Goal: Information Seeking & Learning: Learn about a topic

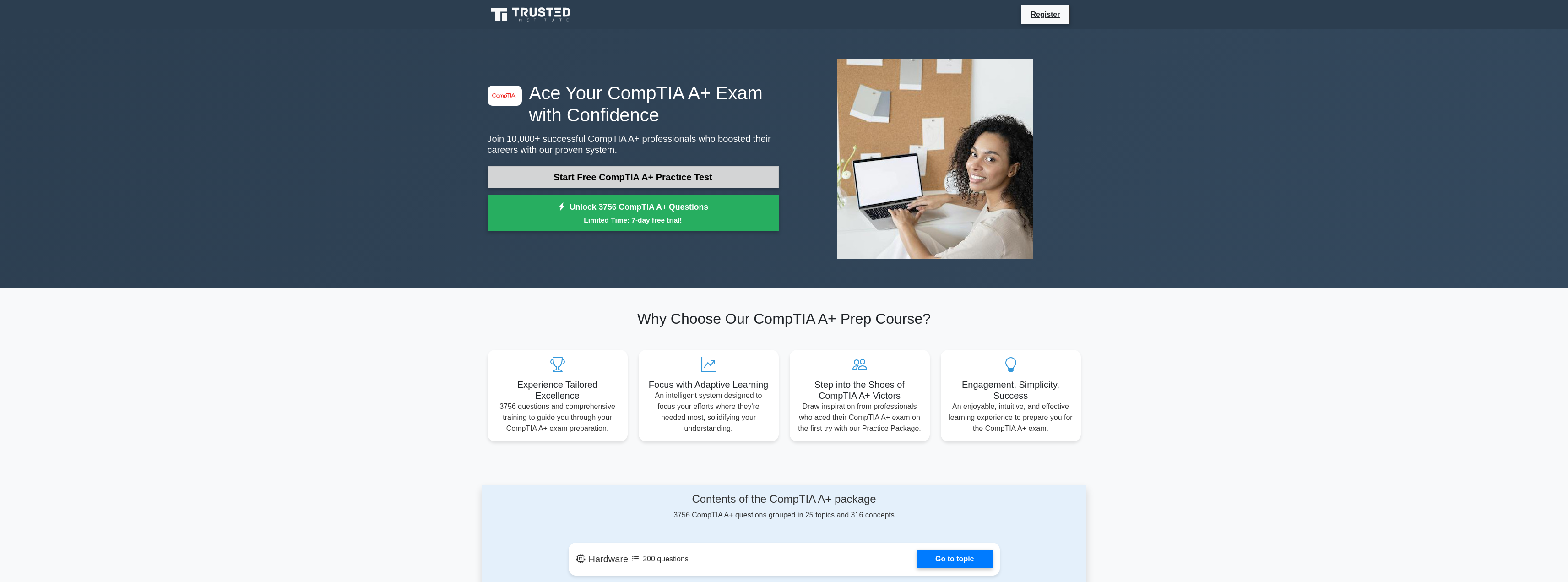
click at [642, 177] on link "Start Free CompTIA A+ Practice Test" at bounding box center [633, 177] width 291 height 22
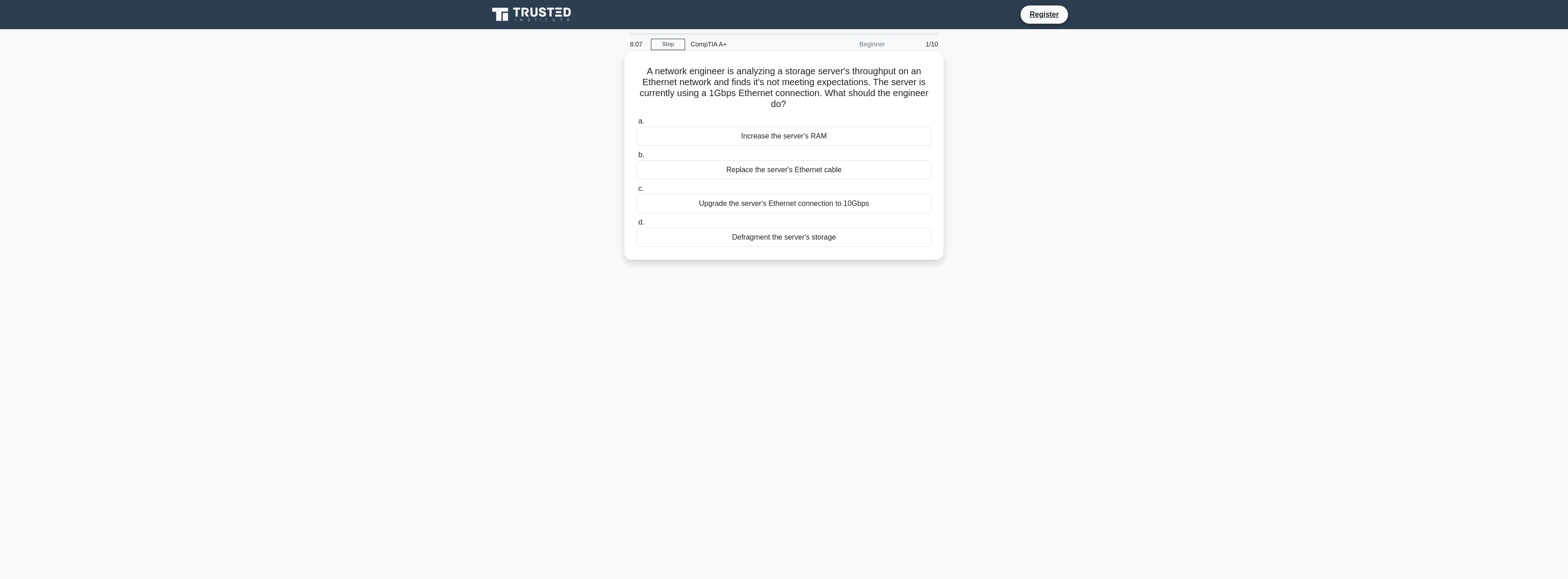
click at [911, 204] on div "Upgrade the server's Ethernet connection to 10Gbps" at bounding box center [783, 203] width 295 height 19
click at [636, 192] on input "c. Upgrade the server's Ethernet connection to 10Gbps" at bounding box center [636, 189] width 0 height 6
click at [800, 114] on div "Using FTP in active mode over Ethernet" at bounding box center [783, 114] width 295 height 19
click at [636, 102] on input "a. Using FTP in active mode over Ethernet" at bounding box center [636, 100] width 0 height 6
click at [790, 225] on div "Motherboard" at bounding box center [783, 226] width 295 height 19
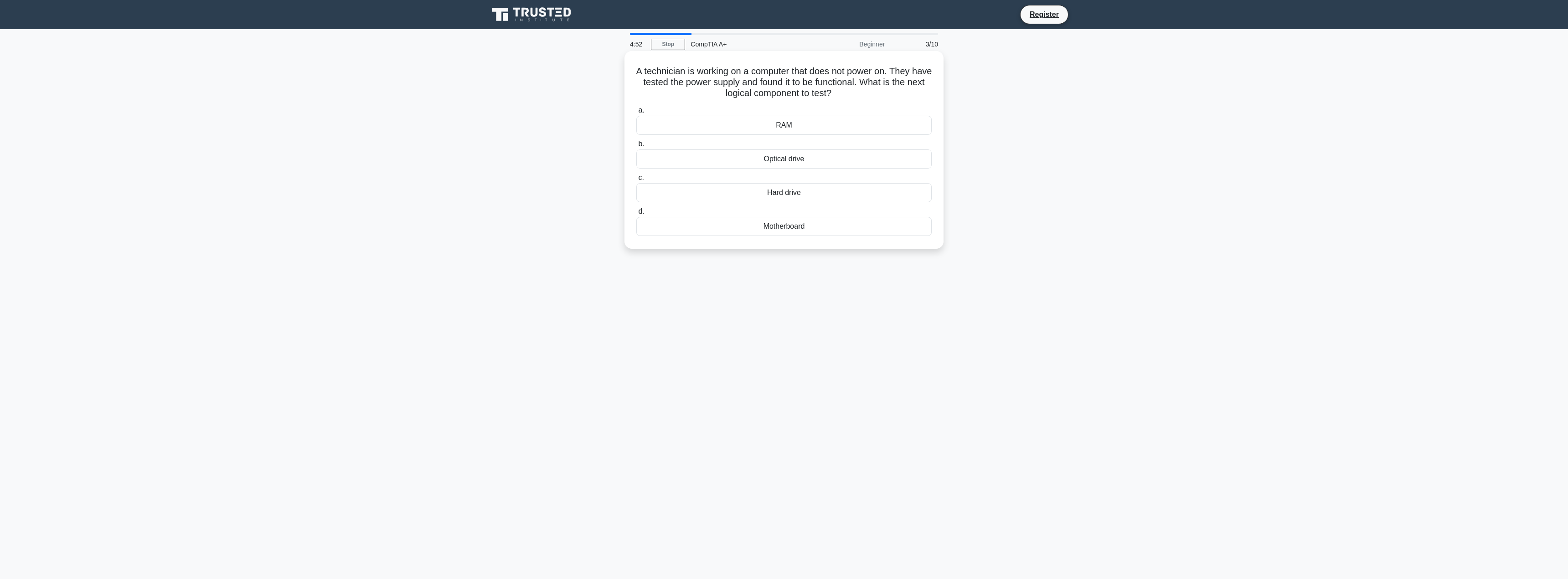
click at [636, 215] on input "d. Motherboard" at bounding box center [636, 212] width 0 height 6
click at [870, 157] on div "Roll back the driver using Device Manager" at bounding box center [783, 159] width 295 height 19
click at [636, 147] on input "b. Roll back the driver using Device Manager" at bounding box center [636, 144] width 0 height 6
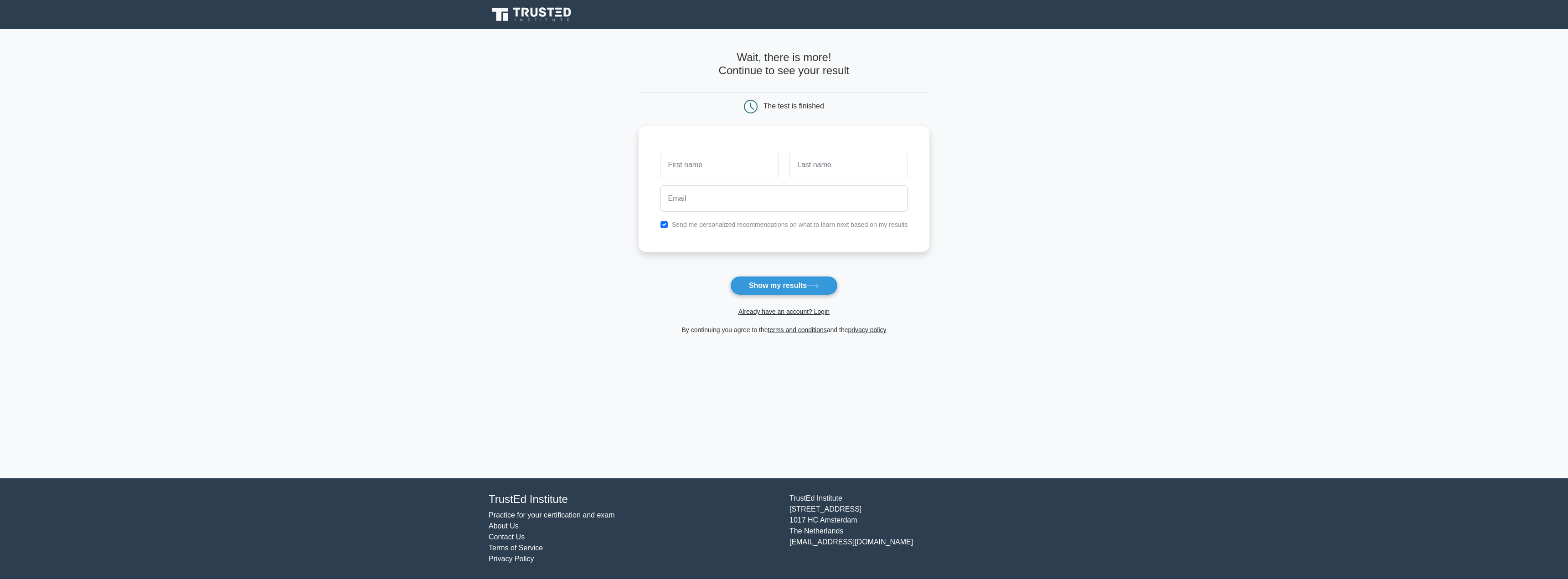
click at [732, 170] on input "text" at bounding box center [719, 164] width 118 height 26
type input "[DEMOGRAPHIC_DATA]"
type input "[PERSON_NAME]"
type input "[EMAIL_ADDRESS][DOMAIN_NAME]"
click at [751, 224] on label "Send me personalized recommendations on what to learn next based on my results" at bounding box center [790, 224] width 236 height 7
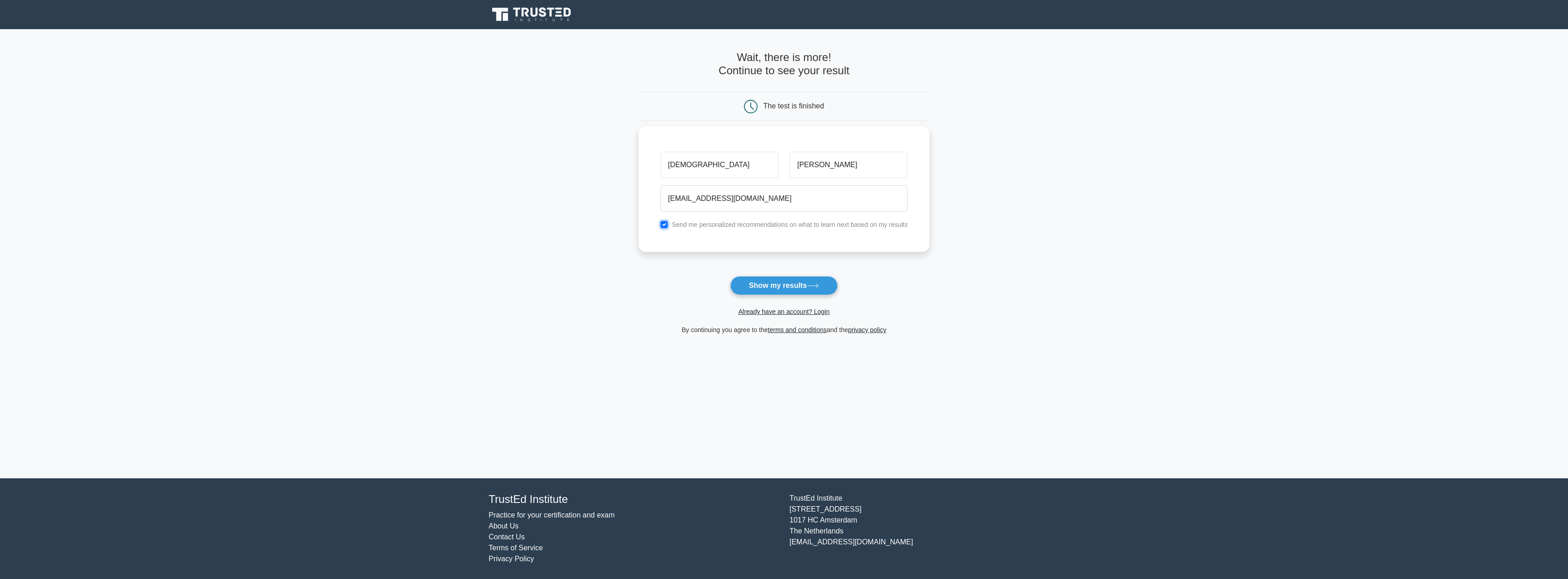
click at [667, 225] on input "checkbox" at bounding box center [664, 224] width 7 height 7
checkbox input "false"
click at [749, 285] on button "Show my results" at bounding box center [784, 285] width 108 height 19
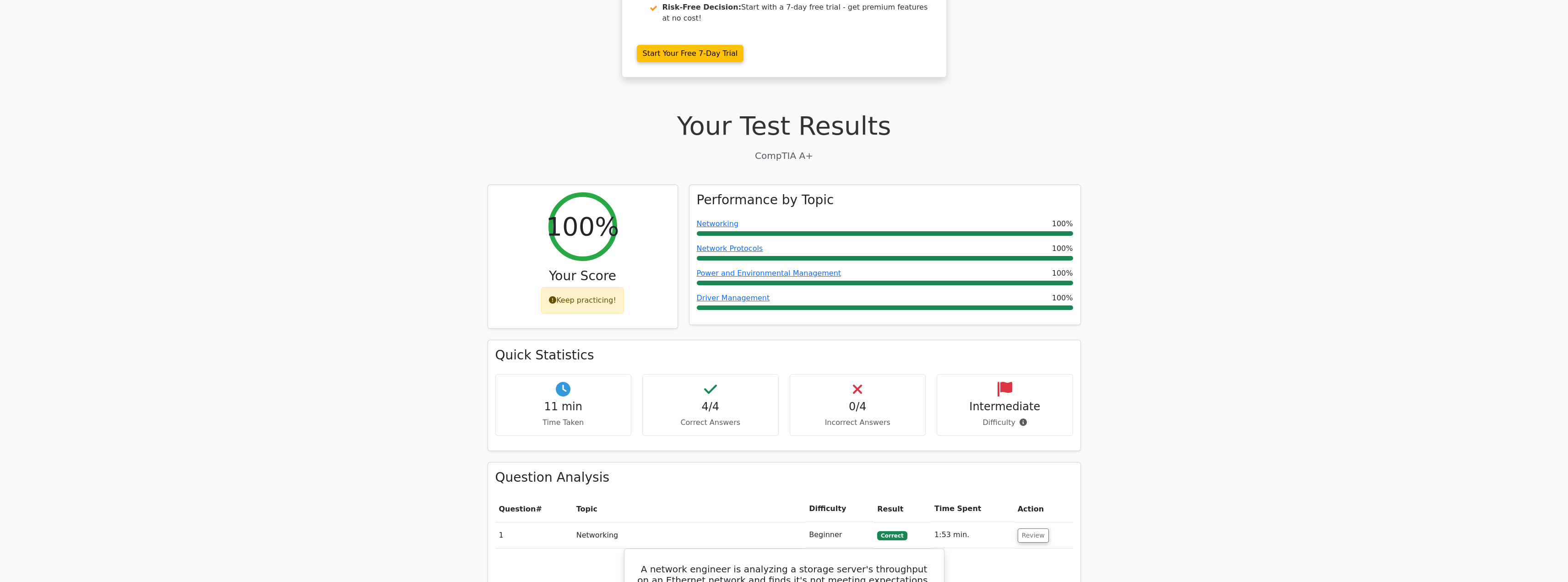
scroll to position [183, 0]
